Goal: Check status: Check status

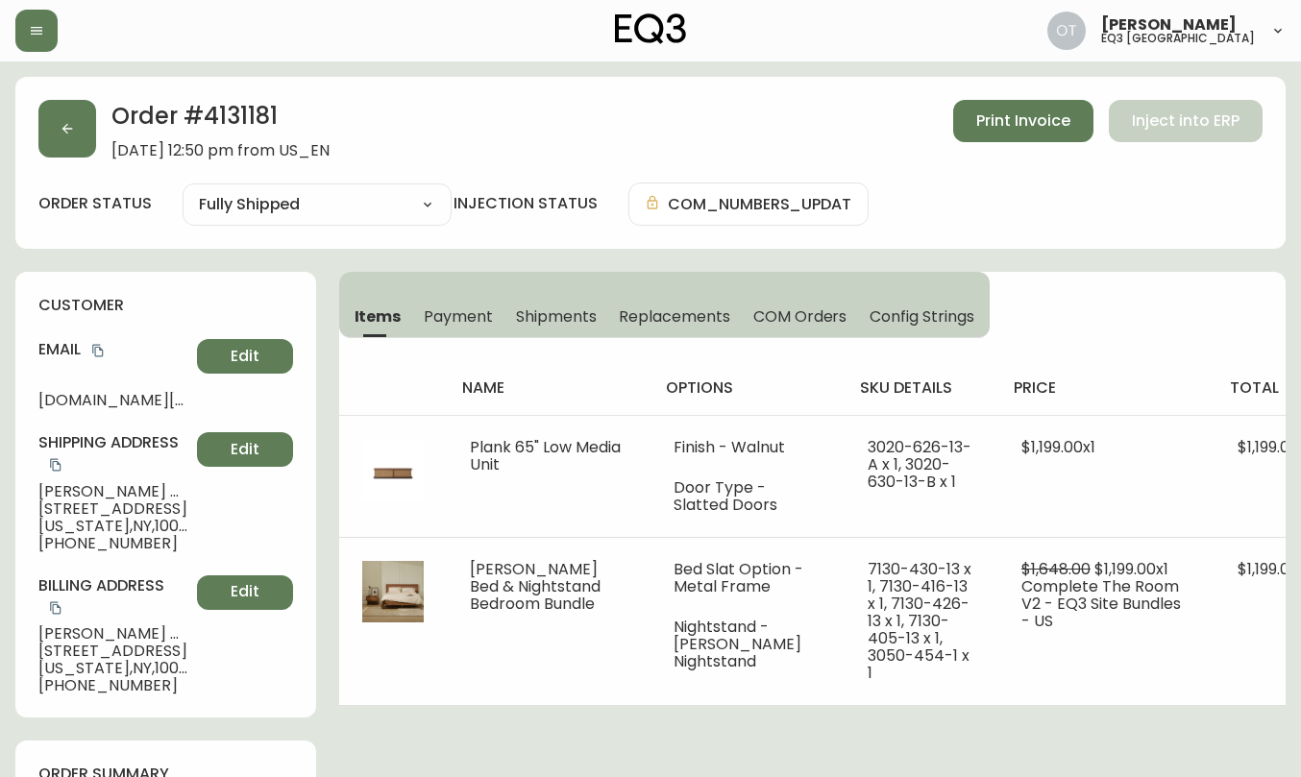
select select "FULLY_SHIPPED"
click at [77, 141] on button "button" at bounding box center [67, 129] width 58 height 58
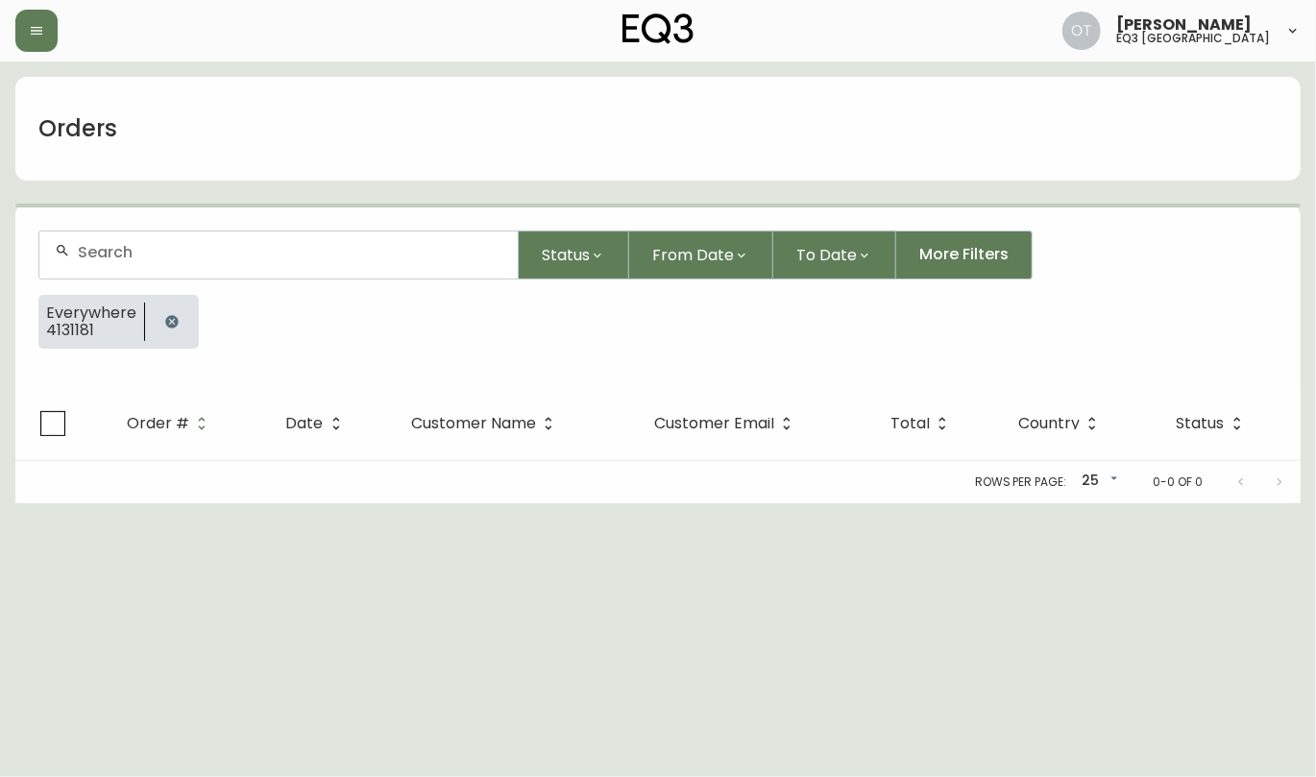
click at [121, 245] on input "text" at bounding box center [290, 252] width 425 height 18
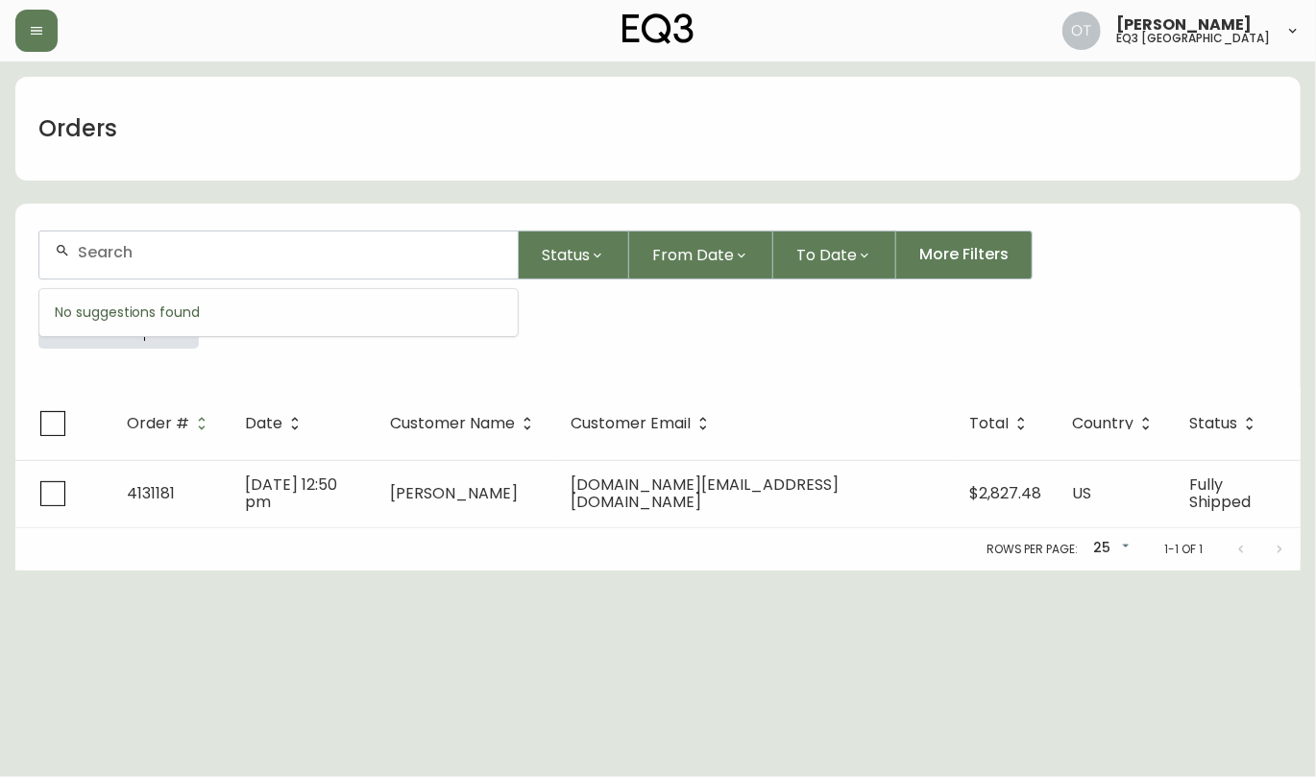
paste input "4135246"
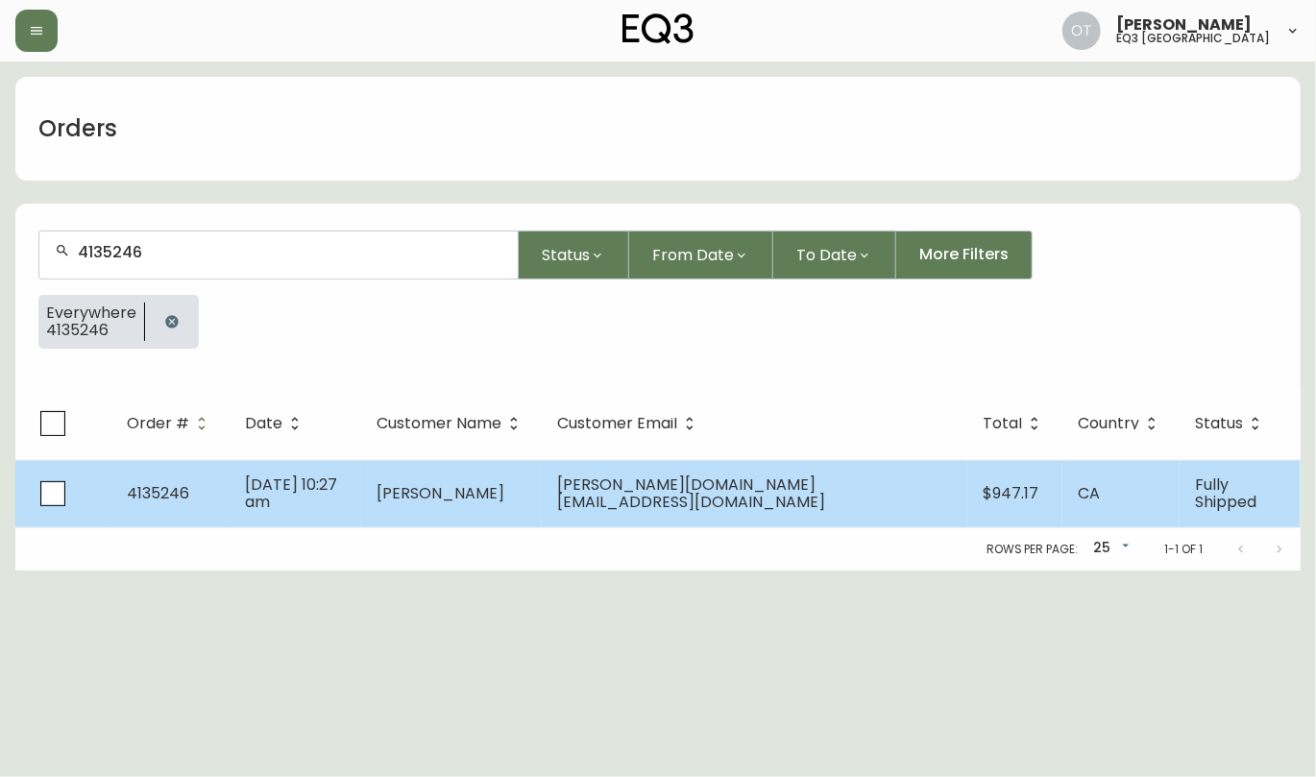
type input "4135246"
click at [289, 524] on td "[DATE] 10:27 am" at bounding box center [296, 493] width 132 height 67
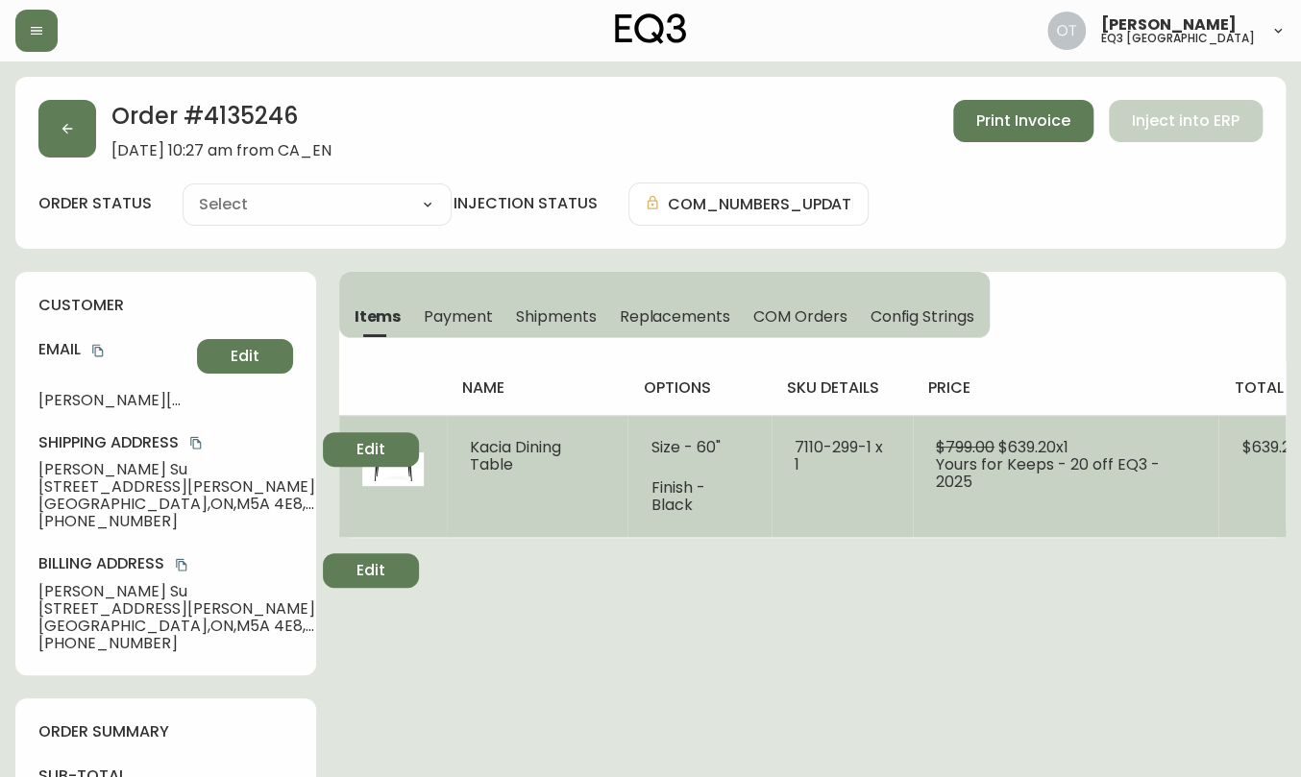
type input "Fully Shipped"
select select "FULLY_SHIPPED"
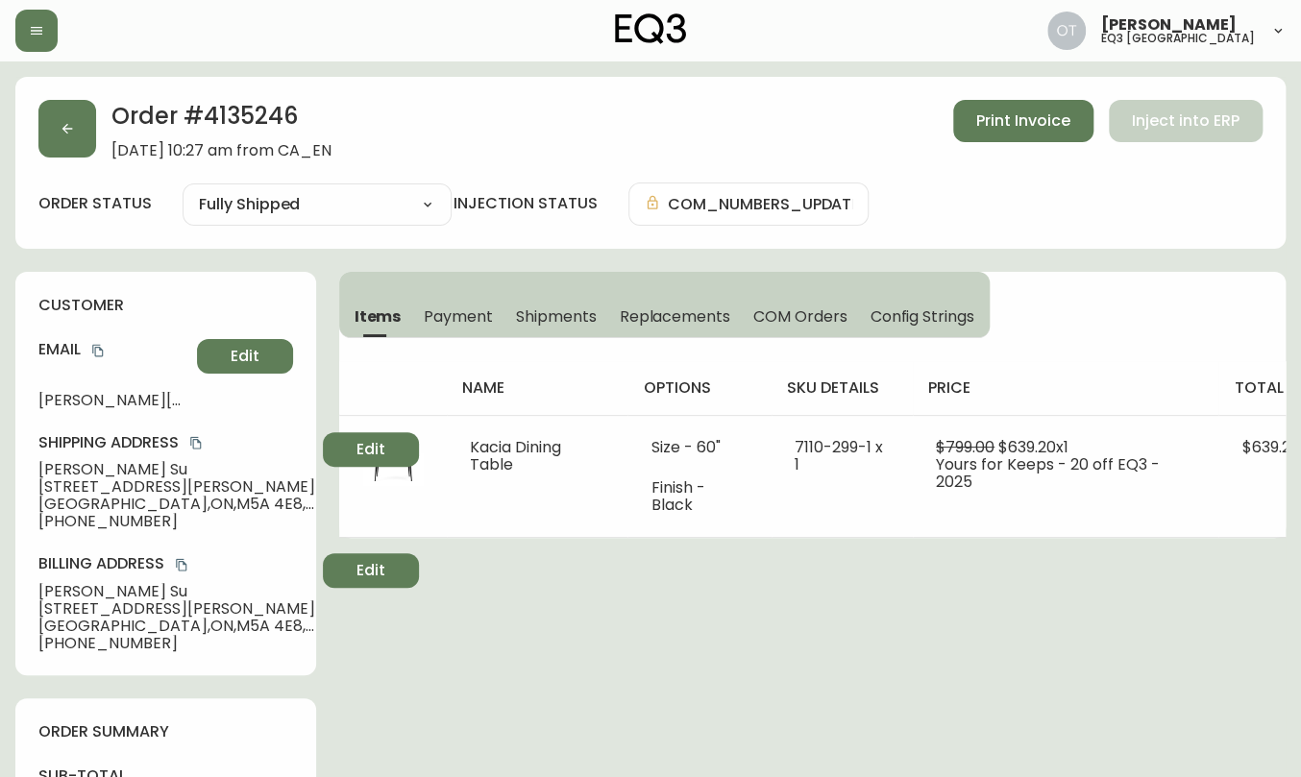
click at [562, 318] on span "Shipments" at bounding box center [556, 317] width 81 height 20
